Goal: Transaction & Acquisition: Purchase product/service

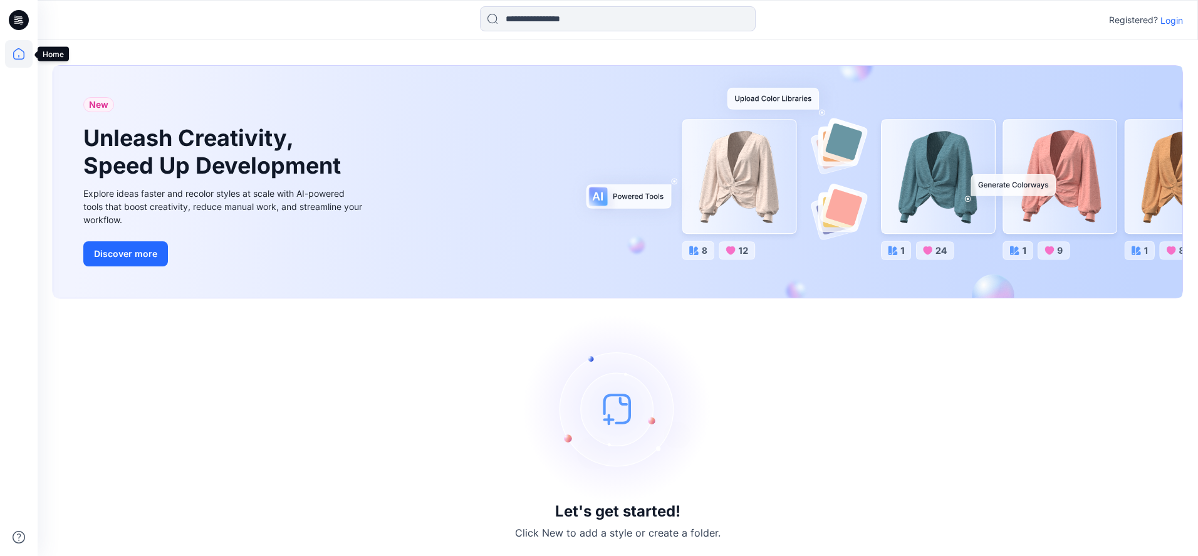
click at [20, 55] on icon at bounding box center [19, 54] width 28 height 28
click at [19, 57] on icon at bounding box center [19, 54] width 28 height 28
click at [1178, 18] on p "Login" at bounding box center [1171, 20] width 23 height 13
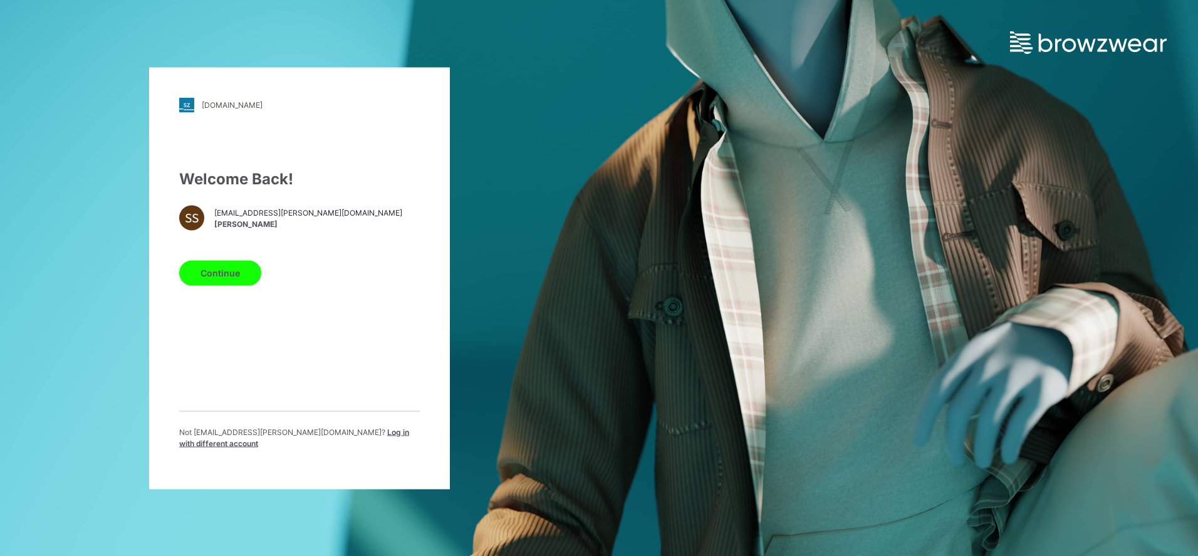
click at [216, 275] on button "Continue" at bounding box center [220, 272] width 82 height 25
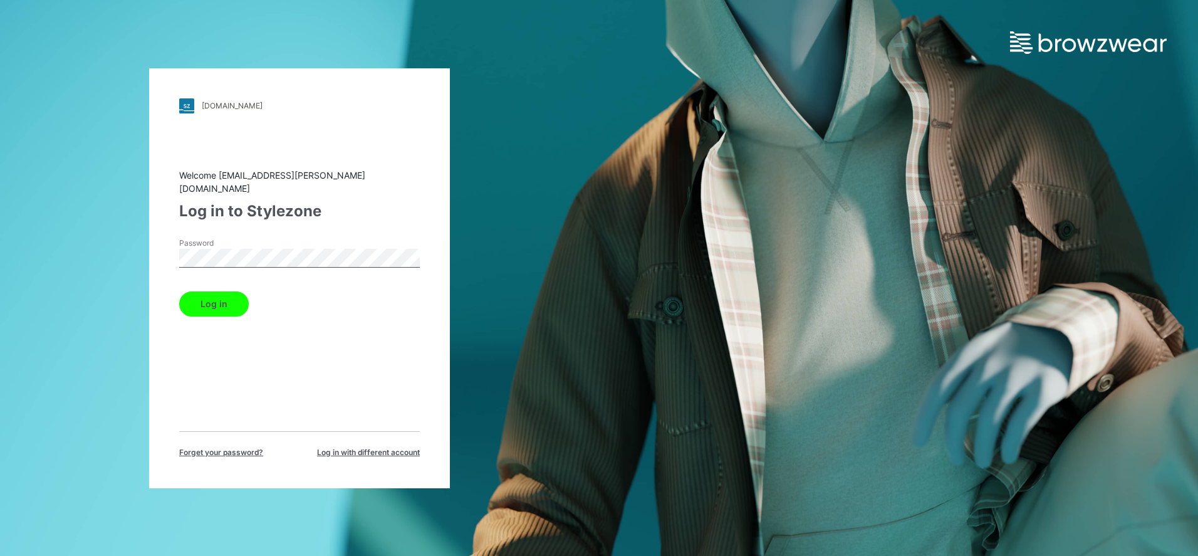
click at [209, 291] on button "Log in" at bounding box center [214, 303] width 70 height 25
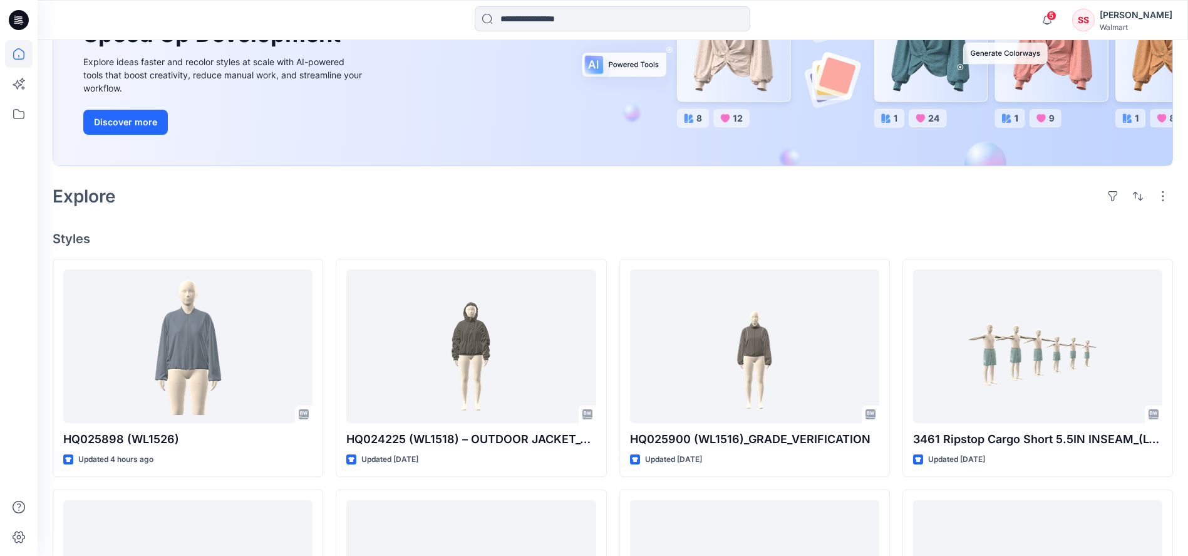
scroll to position [211, 0]
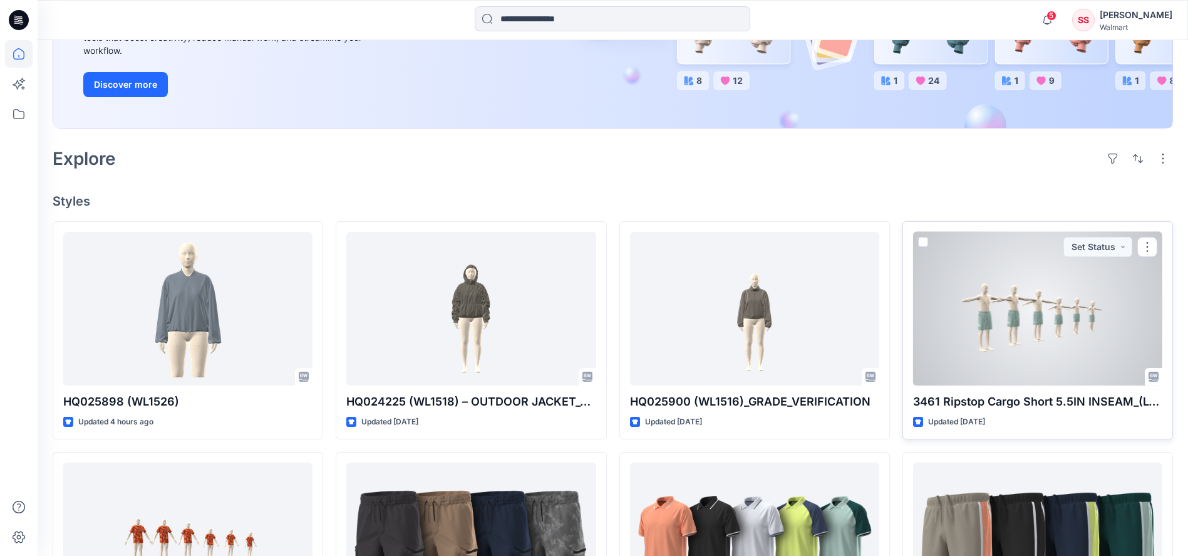
click at [1052, 293] on div at bounding box center [1037, 308] width 249 height 153
